Goal: Information Seeking & Learning: Understand process/instructions

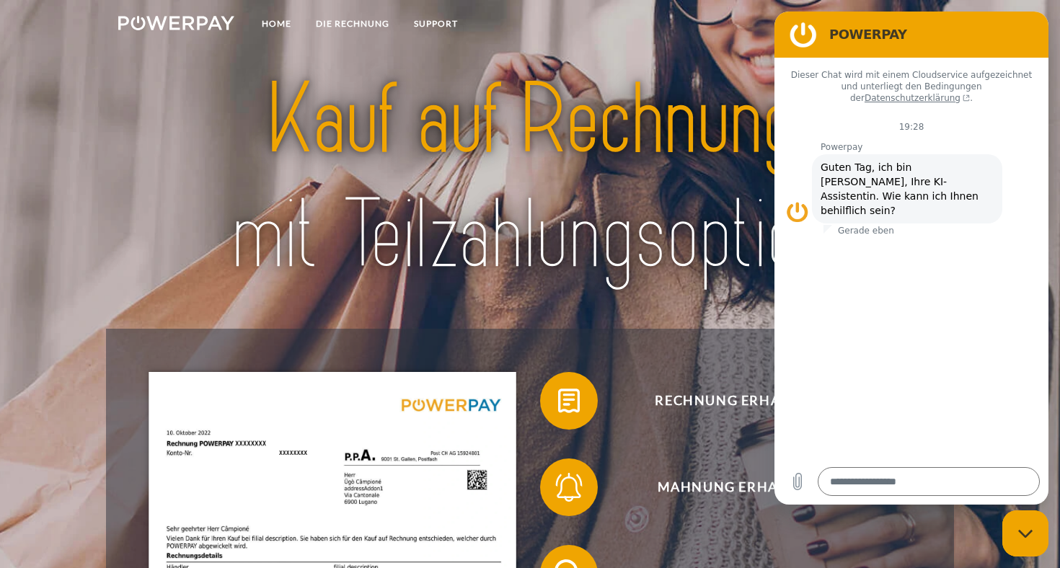
click at [1025, 542] on div "Messaging-Fenster schließen" at bounding box center [1025, 533] width 43 height 43
type textarea "*"
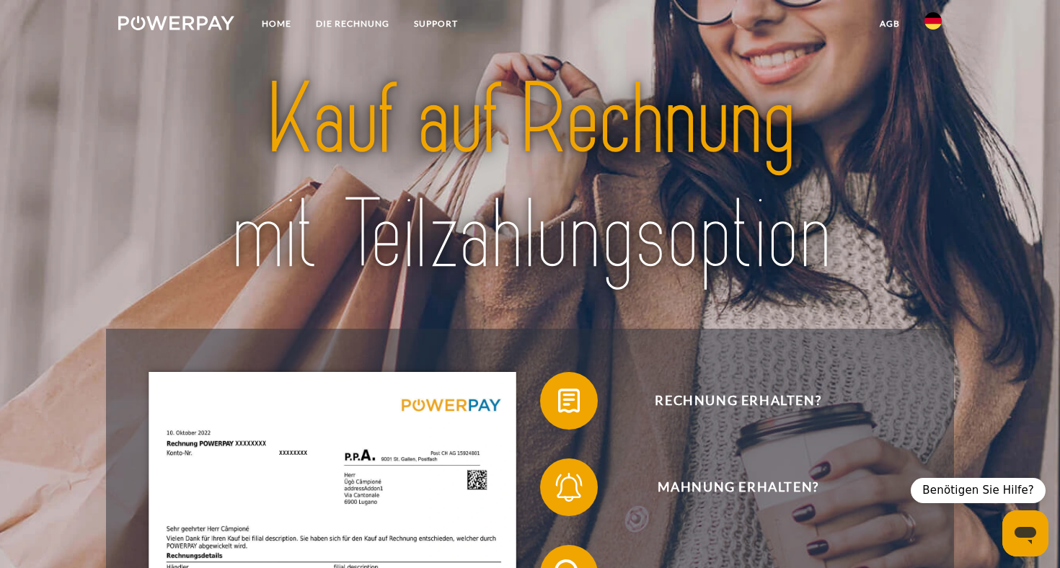
click at [942, 23] on link at bounding box center [933, 25] width 42 height 29
click at [935, 64] on img at bounding box center [933, 67] width 17 height 17
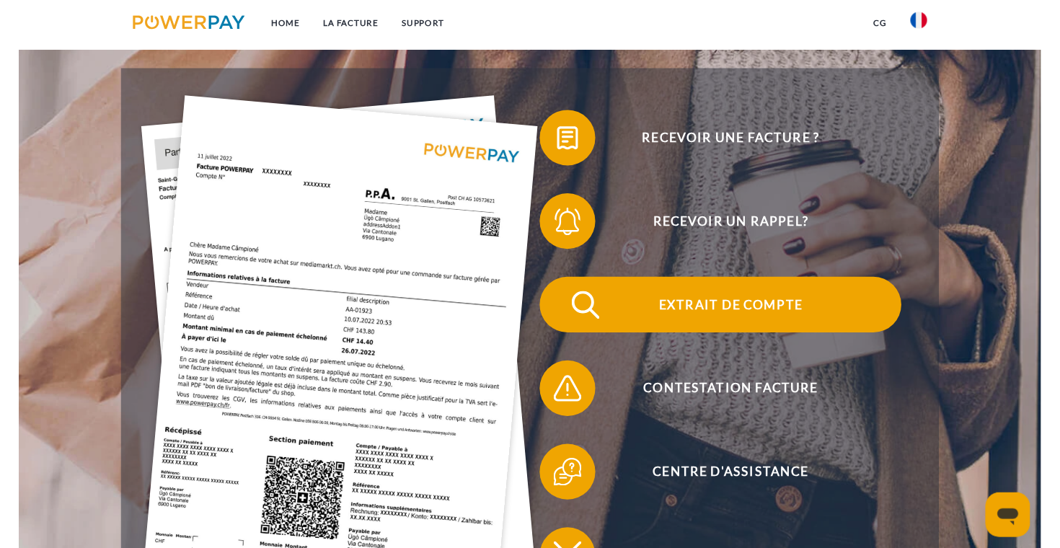
scroll to position [260, 0]
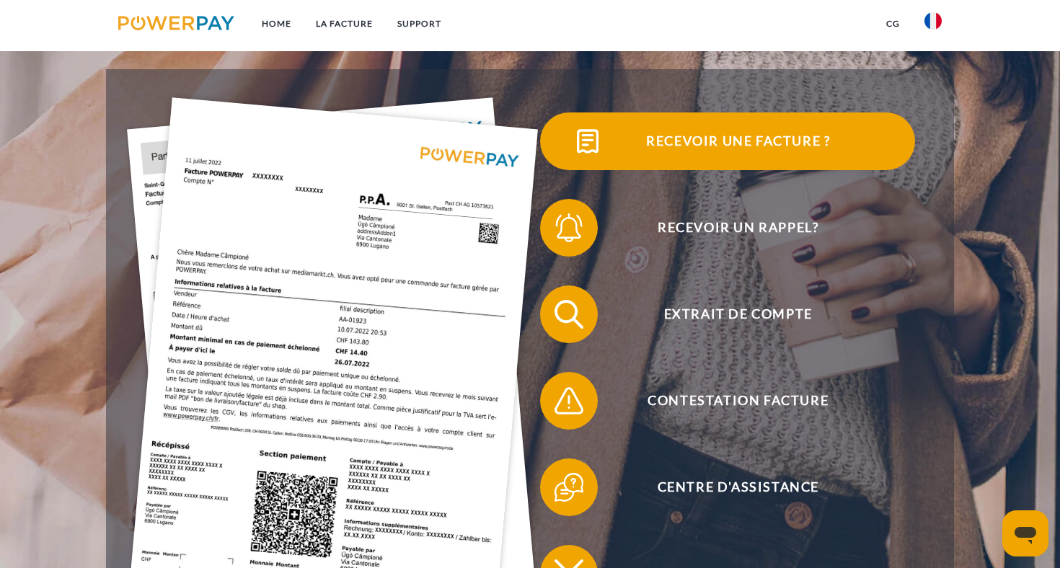
click at [724, 143] on span "Recevoir une facture ?" at bounding box center [738, 142] width 353 height 58
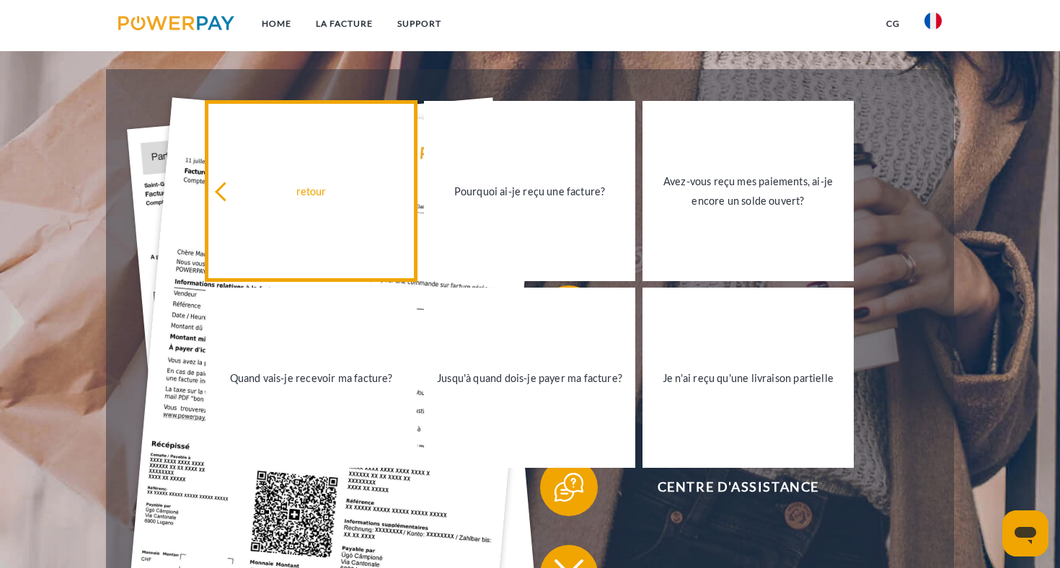
click at [265, 200] on div "retour" at bounding box center [311, 191] width 194 height 19
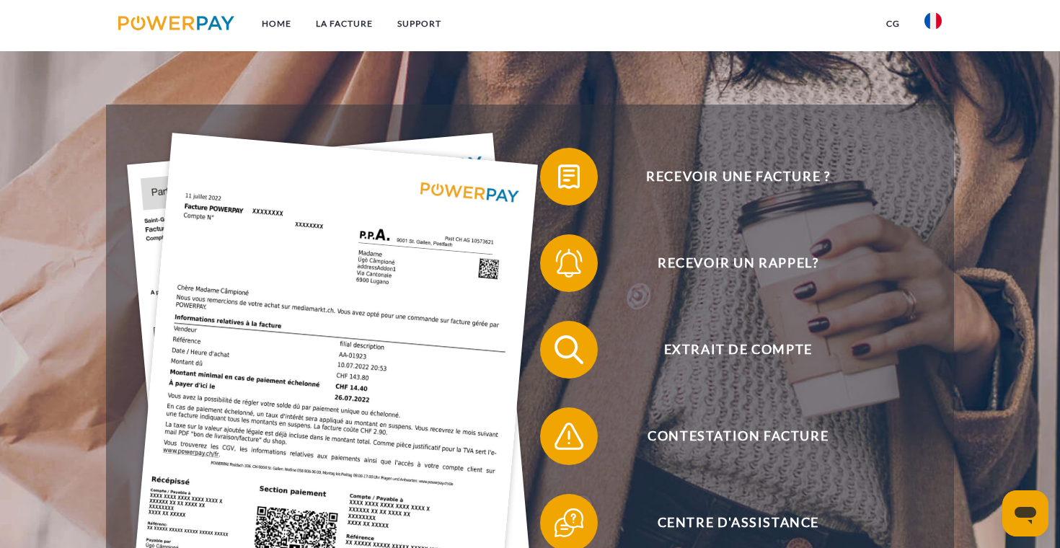
scroll to position [182, 0]
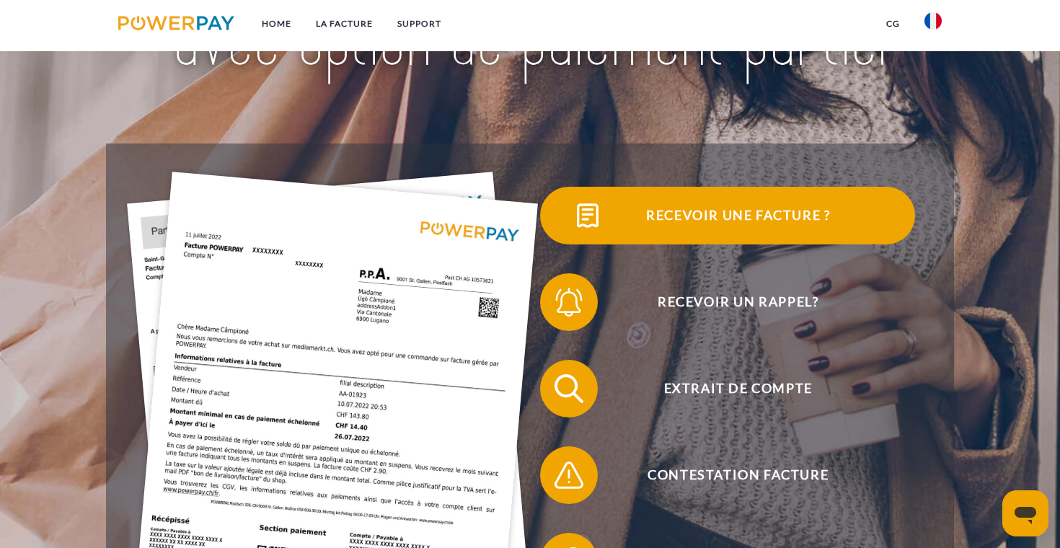
click at [676, 202] on span "Recevoir une facture ?" at bounding box center [738, 216] width 353 height 58
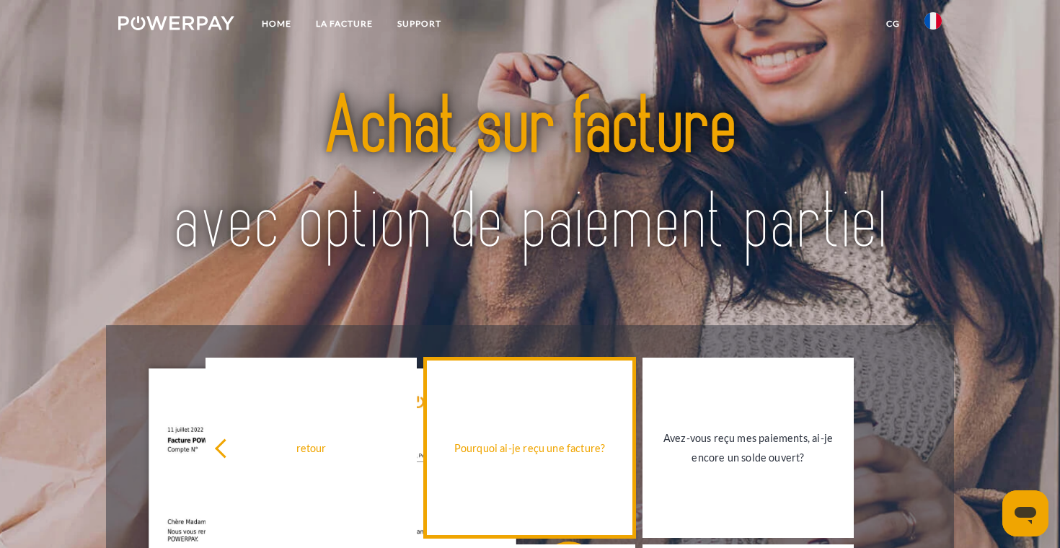
scroll to position [0, 0]
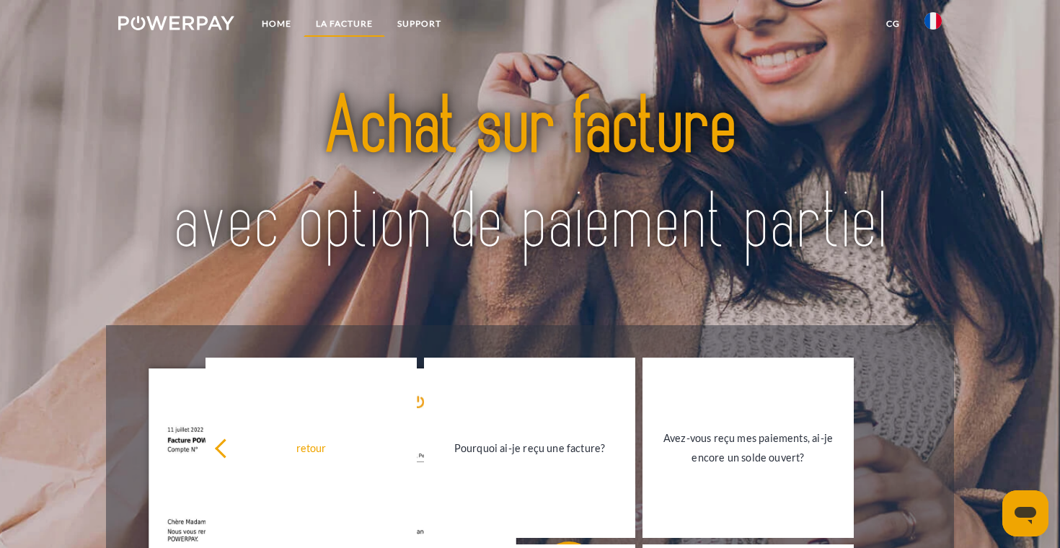
click at [327, 22] on link "LA FACTURE" at bounding box center [344, 24] width 81 height 26
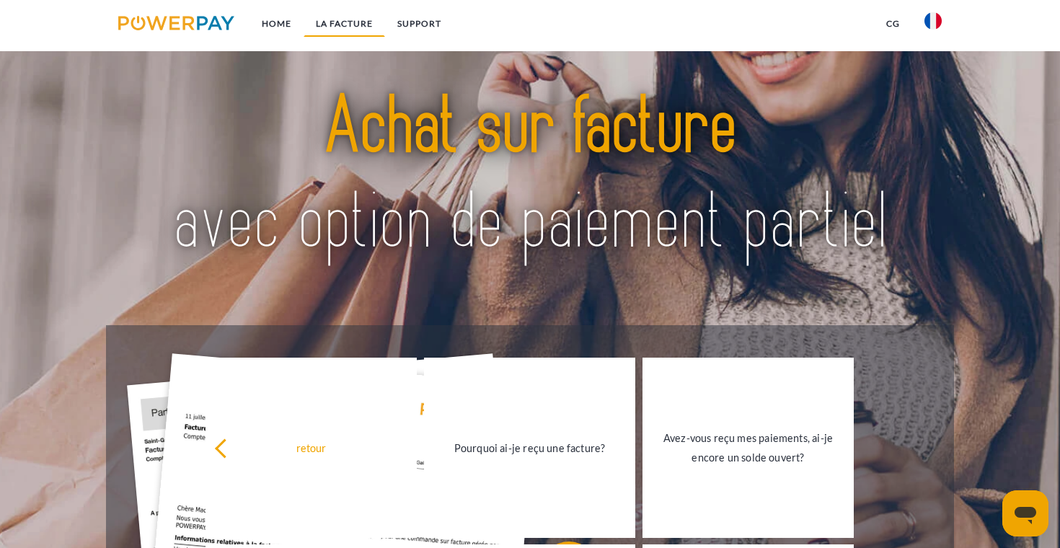
scroll to position [1002, 0]
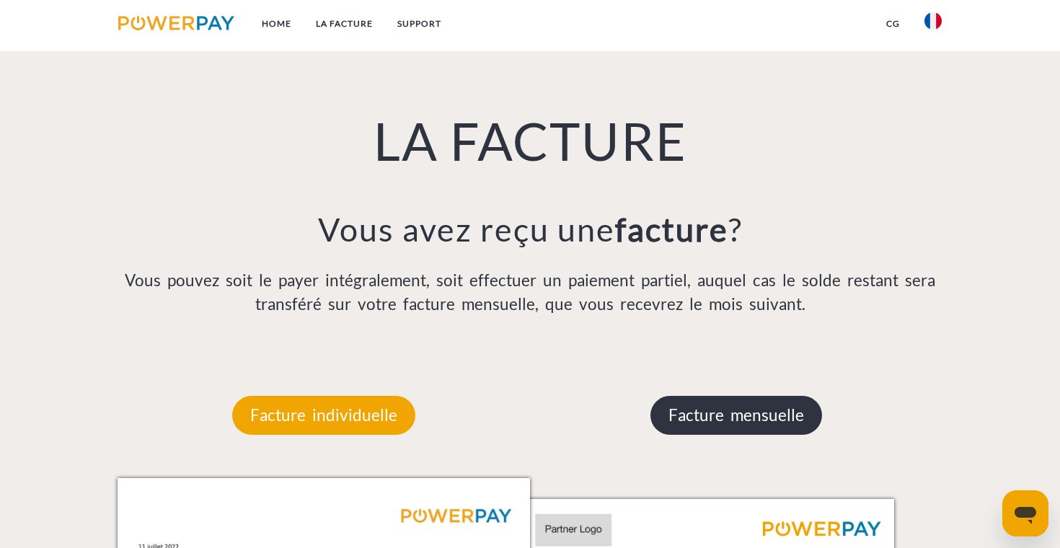
click at [765, 416] on p "Facture mensuelle" at bounding box center [736, 415] width 172 height 39
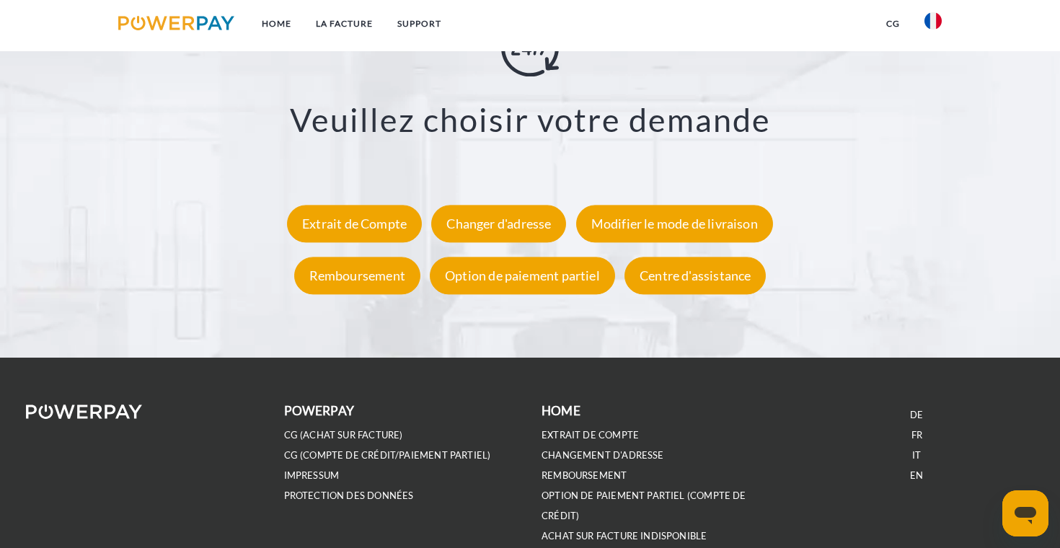
scroll to position [2648, 0]
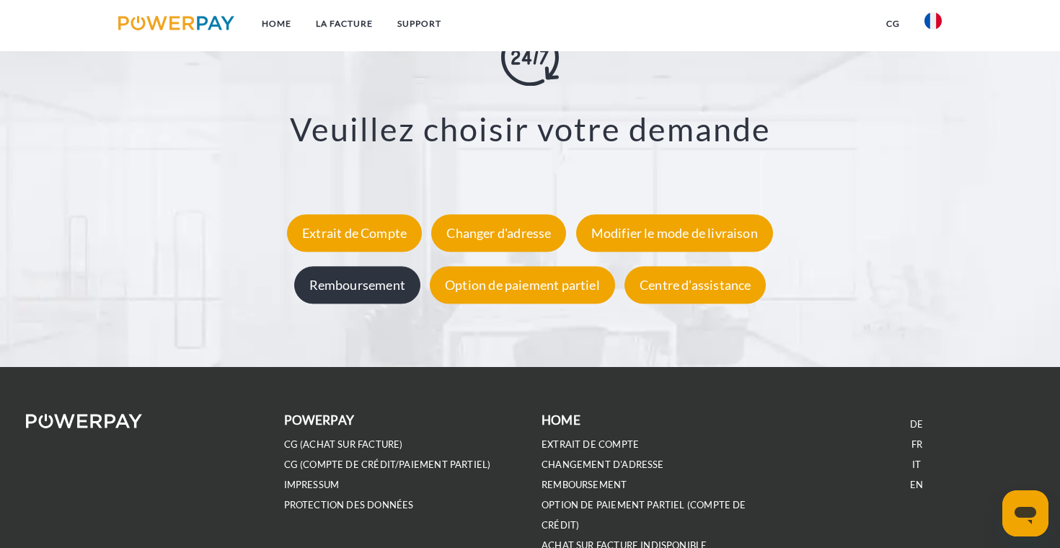
click at [382, 295] on div "Remboursement" at bounding box center [357, 285] width 126 height 38
